Goal: Information Seeking & Learning: Find specific fact

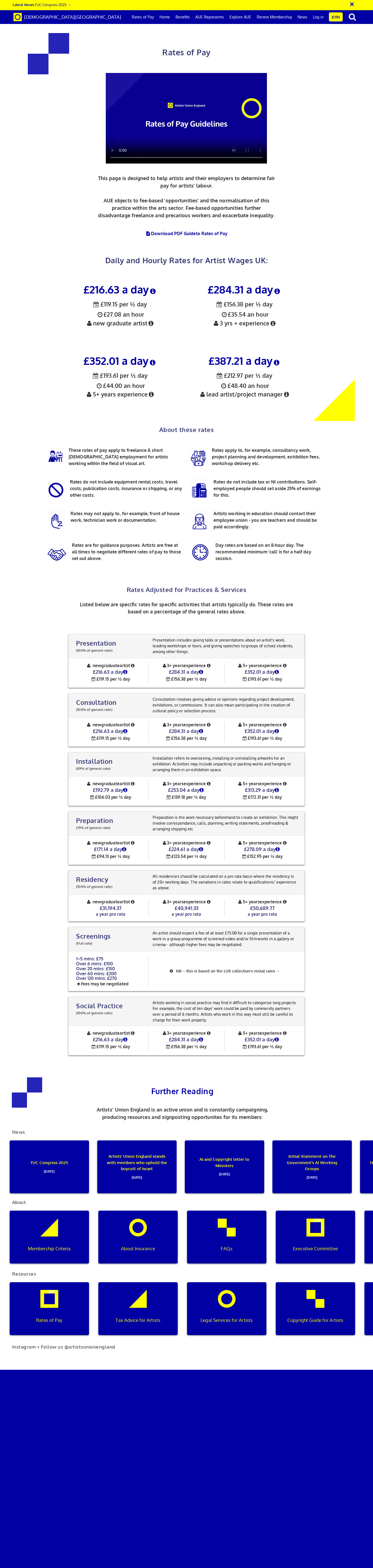
scroll to position [558, 0]
drag, startPoint x: 154, startPoint y: 79, endPoint x: 178, endPoint y: 83, distance: 24.3
click at [178, 637] on p "Presentation includes giving talks or presentations about an artist's work, lea…" at bounding box center [226, 646] width 149 height 17
click at [182, 637] on p "Presentation includes giving talks or presentations about an artist's work, lea…" at bounding box center [226, 646] width 149 height 17
copy p "Presentation includes giving talks or presentations about an artist's work, lea…"
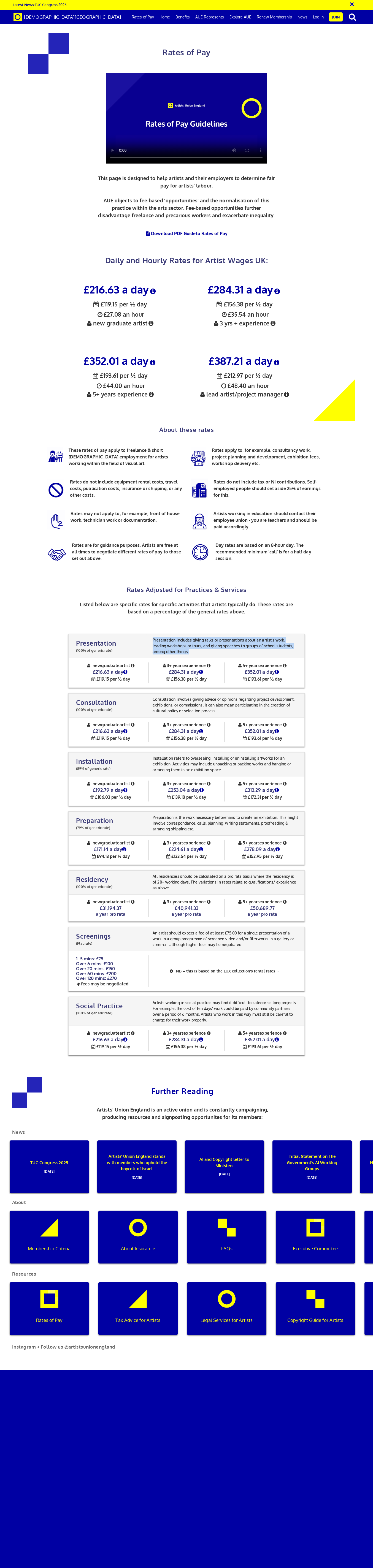
drag, startPoint x: 179, startPoint y: 90, endPoint x: 153, endPoint y: 79, distance: 28.2
click at [153, 637] on p "Presentation includes giving talks or presentations about an artist's work, lea…" at bounding box center [226, 646] width 149 height 17
drag, startPoint x: 244, startPoint y: 111, endPoint x: 274, endPoint y: 111, distance: 30.0
click at [274, 668] on h4 "£352.01 a day" at bounding box center [263, 671] width 76 height 6
copy span "£352.01 a day ½ £193.61 per ½ day"
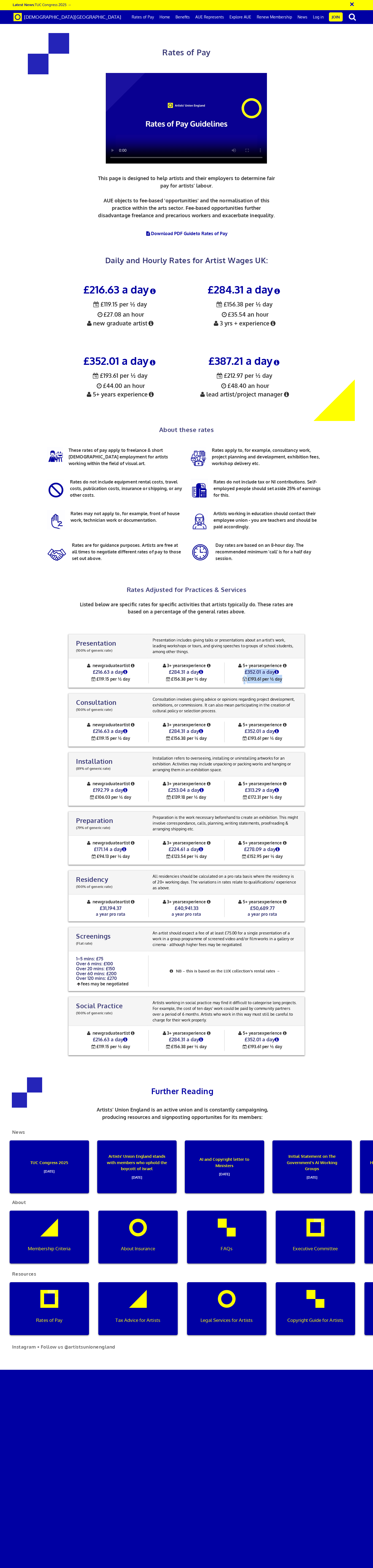
drag, startPoint x: 285, startPoint y: 117, endPoint x: 244, endPoint y: 111, distance: 41.4
click at [244, 662] on div "5+ years experience £352.01 a day ½ £193.61 per ½ day" at bounding box center [263, 673] width 76 height 21
click at [280, 670] on icon at bounding box center [277, 672] width 6 height 5
click at [316, 629] on div "Presentation (100% of generic rate) Presentation (100% of generic rate) Present…" at bounding box center [187, 845] width 355 height 432
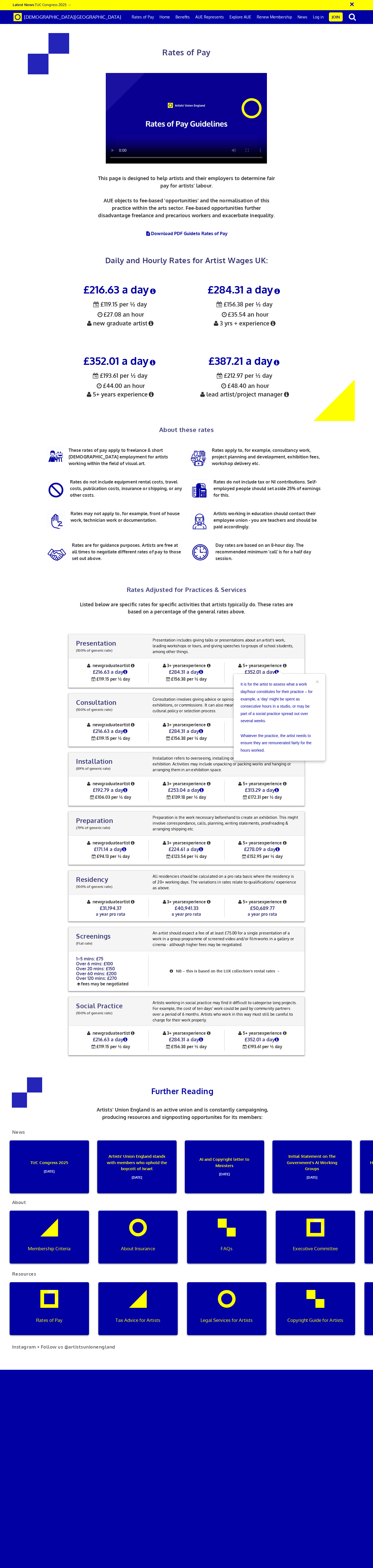
click at [330, 629] on div "Presentation (100% of generic rate) Presentation (100% of generic rate) Present…" at bounding box center [187, 845] width 355 height 432
click at [322, 629] on div "Presentation (100% of generic rate) Presentation (100% of generic rate) Present…" at bounding box center [187, 845] width 355 height 432
click at [279, 670] on icon at bounding box center [277, 672] width 6 height 5
copy h4 "£313.29 a day"
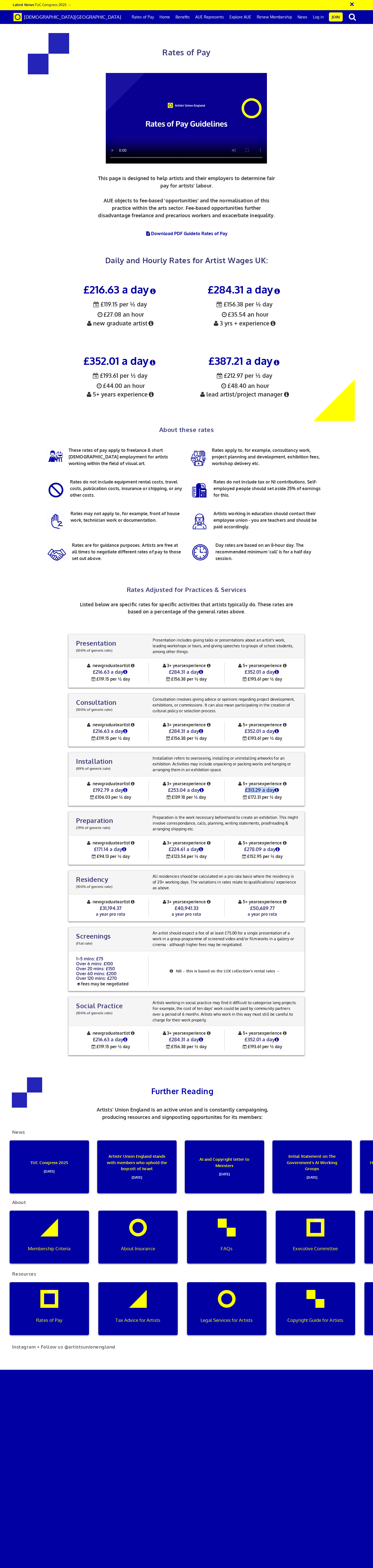
drag, startPoint x: 244, startPoint y: 144, endPoint x: 274, endPoint y: 144, distance: 30.0
click at [274, 786] on h4 "£313.29 a day" at bounding box center [263, 789] width 76 height 6
copy h4 "£278.09 a day"
drag, startPoint x: 243, startPoint y: 150, endPoint x: 275, endPoint y: 151, distance: 32.0
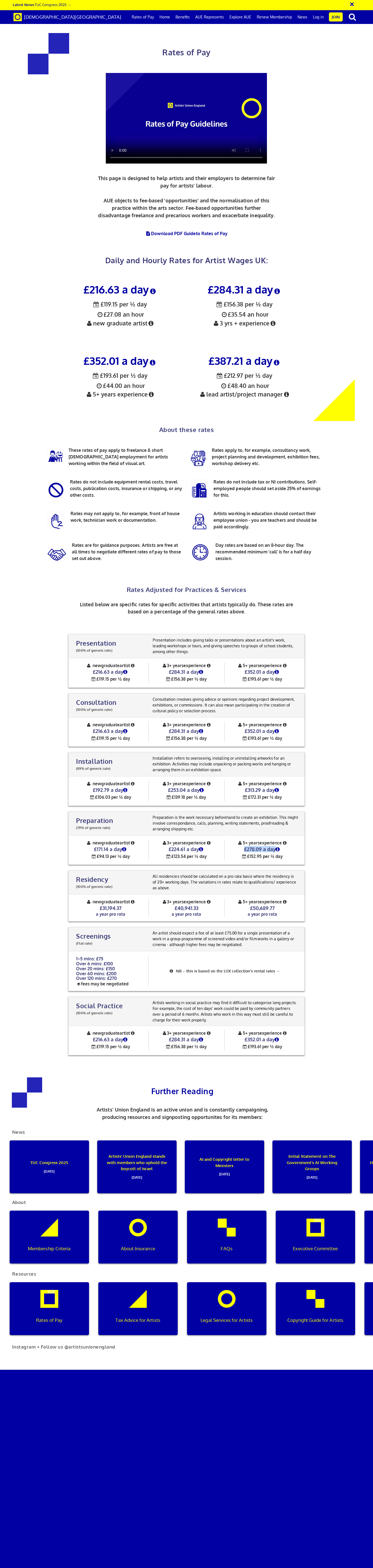
click at [275, 846] on h4 "£278.09 a day" at bounding box center [263, 849] width 76 height 6
click at [286, 900] on icon at bounding box center [285, 901] width 5 height 4
click at [306, 629] on div "Presentation (100% of generic rate) Presentation (100% of generic rate) Present…" at bounding box center [187, 845] width 355 height 432
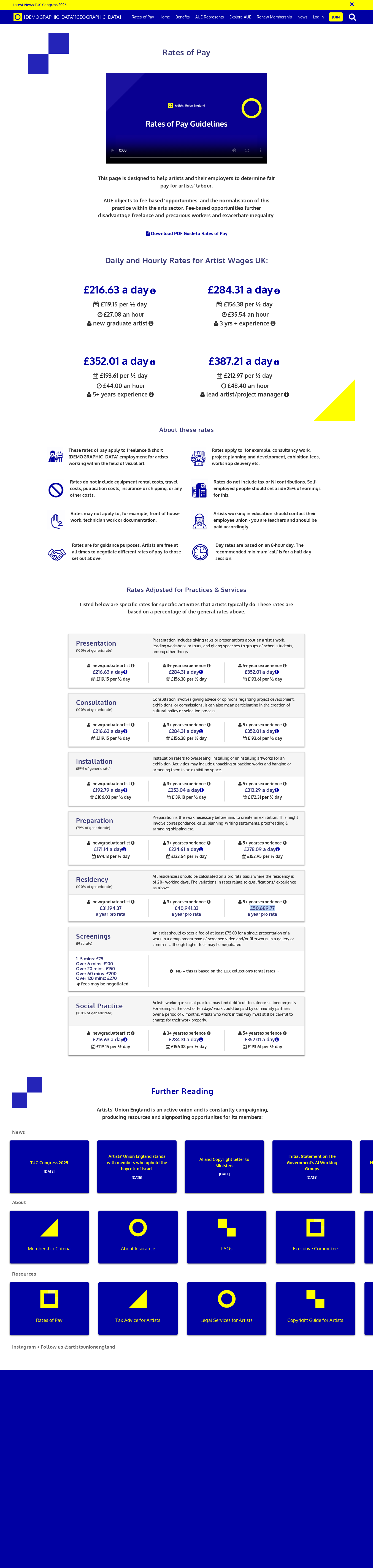
drag, startPoint x: 276, startPoint y: 121, endPoint x: 250, endPoint y: 121, distance: 26.0
click at [250, 905] on h4 "£50,689.77" at bounding box center [263, 908] width 76 height 6
drag, startPoint x: 77, startPoint y: 119, endPoint x: 118, endPoint y: 136, distance: 44.4
click at [117, 956] on span "1–5 mins: £75 Over 6 mins: £100 Over 20 mins: £150 Over 60 mins: £200 Over 120 …" at bounding box center [96, 968] width 41 height 26
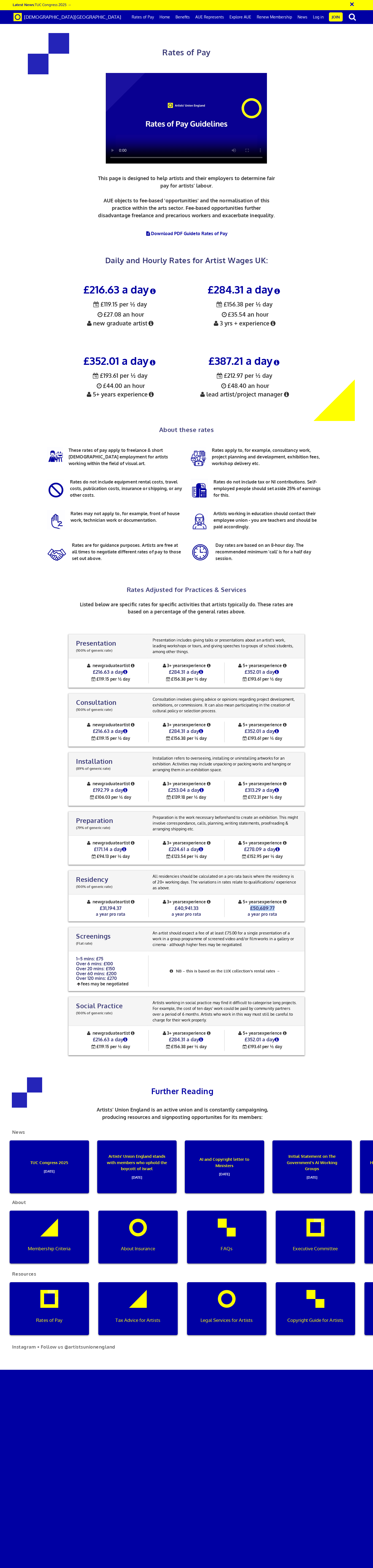
copy span "1–5 mins: £75 Over 6 mins: £100 Over 20 mins: £150 Over 60 mins: £200 Over 120 …"
copy span "Social Practice"
drag, startPoint x: 77, startPoint y: 74, endPoint x: 123, endPoint y: 70, distance: 46.2
click at [123, 1002] on span "Social Practice" at bounding box center [99, 1006] width 46 height 9
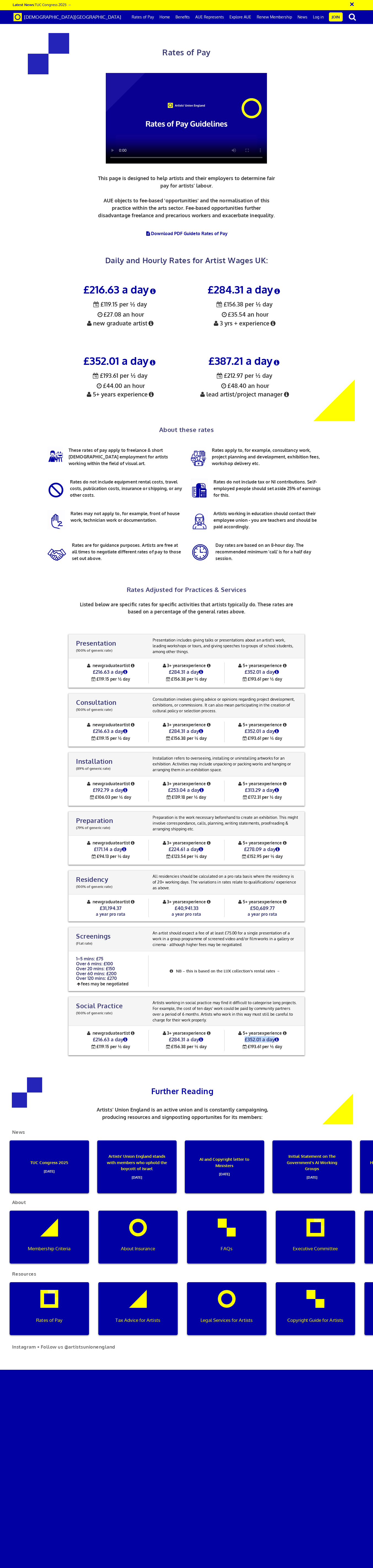
copy h4 "£352.01 a day"
drag, startPoint x: 244, startPoint y: 105, endPoint x: 274, endPoint y: 107, distance: 30.1
click at [274, 1036] on h4 "£352.01 a day" at bounding box center [263, 1039] width 76 height 6
drag, startPoint x: 154, startPoint y: 68, endPoint x: 190, endPoint y: 86, distance: 40.2
click at [190, 999] on p "Artists working in social practice may find it difficult to categorise long pro…" at bounding box center [226, 1011] width 149 height 23
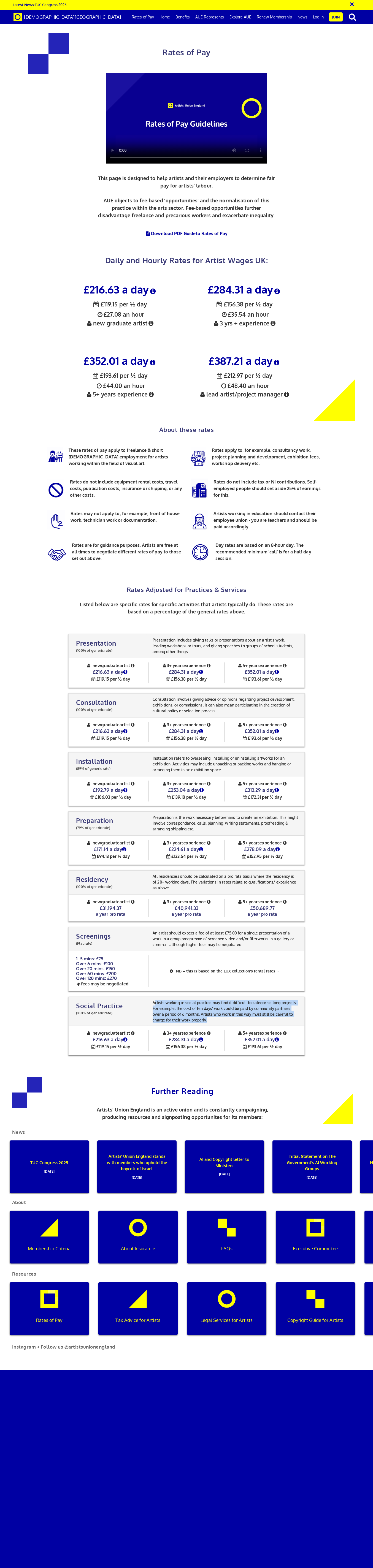
click at [188, 999] on p "Artists working in social practice may find it difficult to categorise long pro…" at bounding box center [226, 1011] width 149 height 23
copy p "Artists working in social practice may find it difficult to categorise long pro…"
drag, startPoint x: 188, startPoint y: 86, endPoint x: 153, endPoint y: 68, distance: 39.4
click at [153, 999] on p "Artists working in social practice may find it difficult to categorise long pro…" at bounding box center [226, 1011] width 149 height 23
